Goal: Find specific page/section: Find specific page/section

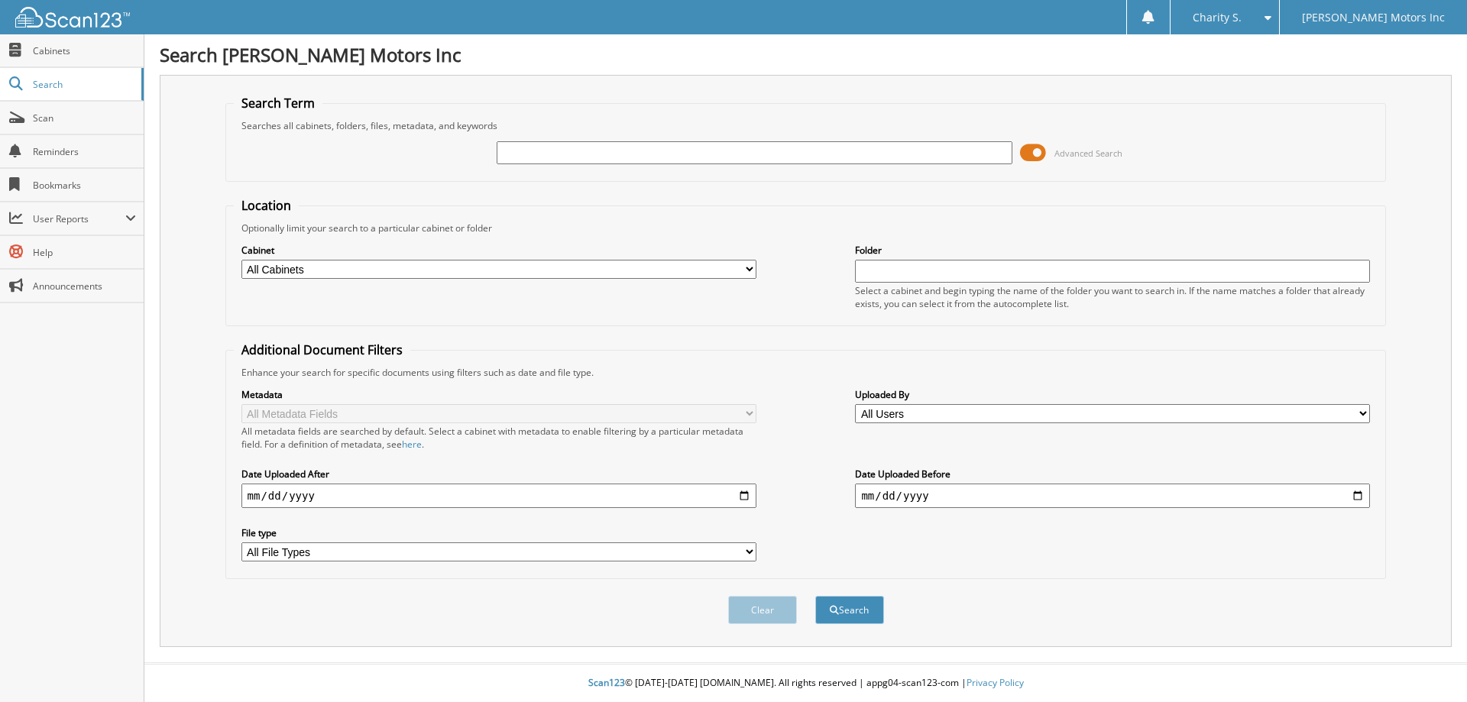
click at [561, 160] on input "text" at bounding box center [754, 152] width 515 height 23
type input "524416"
click at [815, 596] on button "Search" at bounding box center [849, 610] width 69 height 28
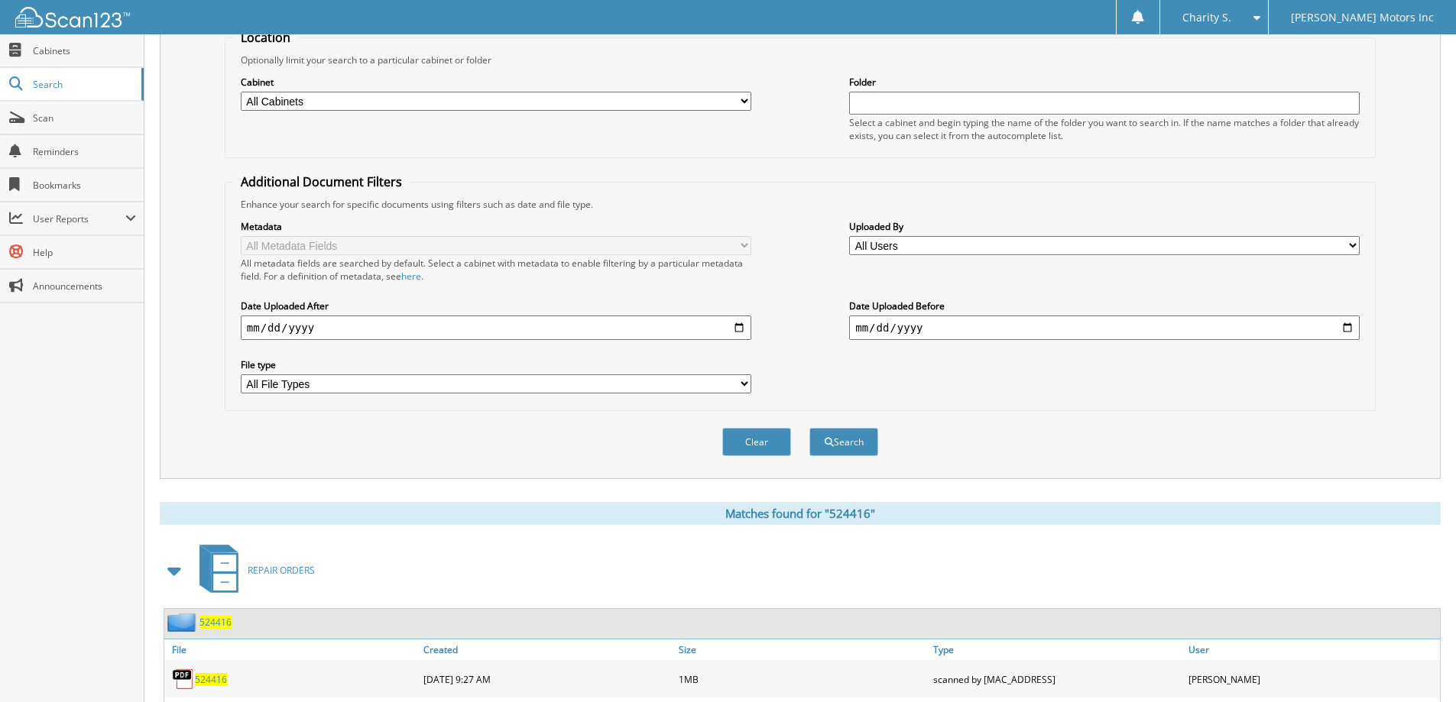
scroll to position [250, 0]
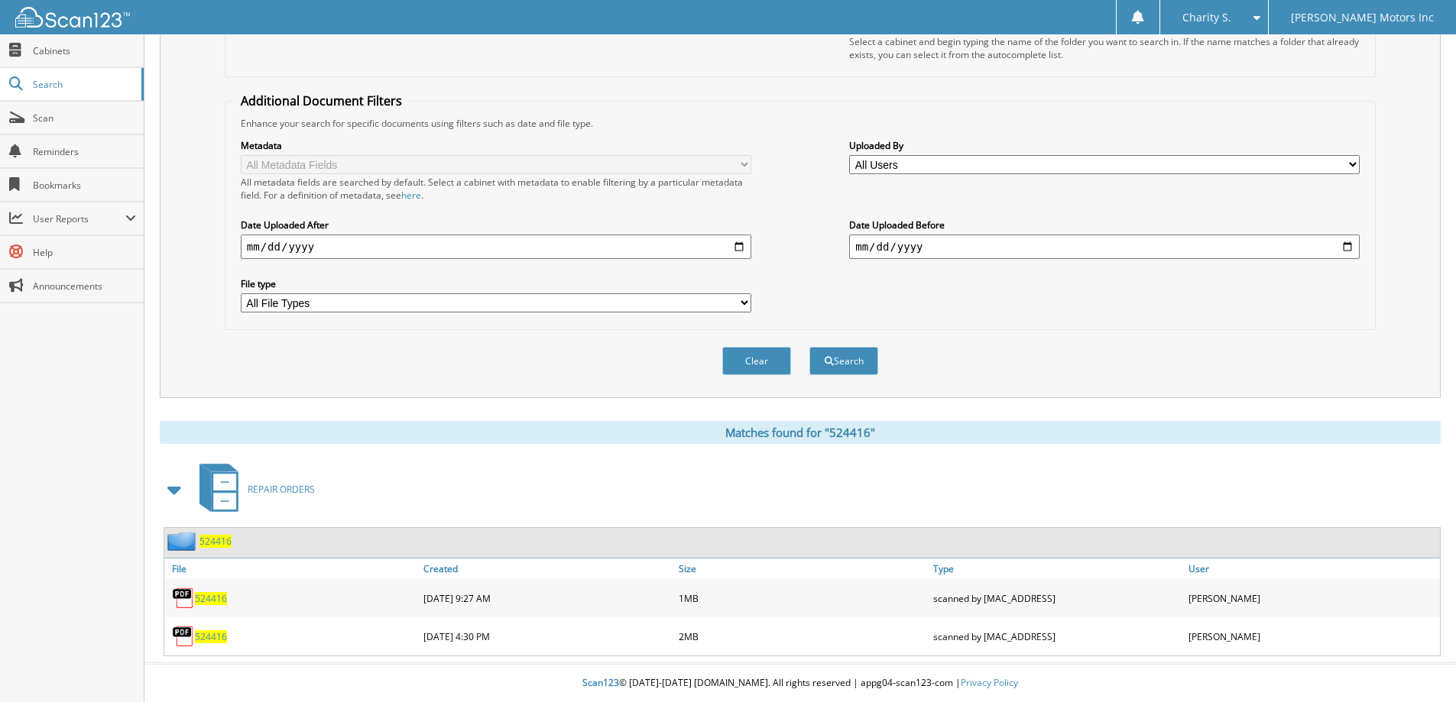
click at [198, 634] on span "524416" at bounding box center [211, 637] width 32 height 13
click at [222, 593] on span "524416" at bounding box center [211, 598] width 32 height 13
click at [208, 602] on span "524416" at bounding box center [211, 598] width 32 height 13
click at [220, 601] on span "524416" at bounding box center [211, 598] width 32 height 13
